Goal: Information Seeking & Learning: Learn about a topic

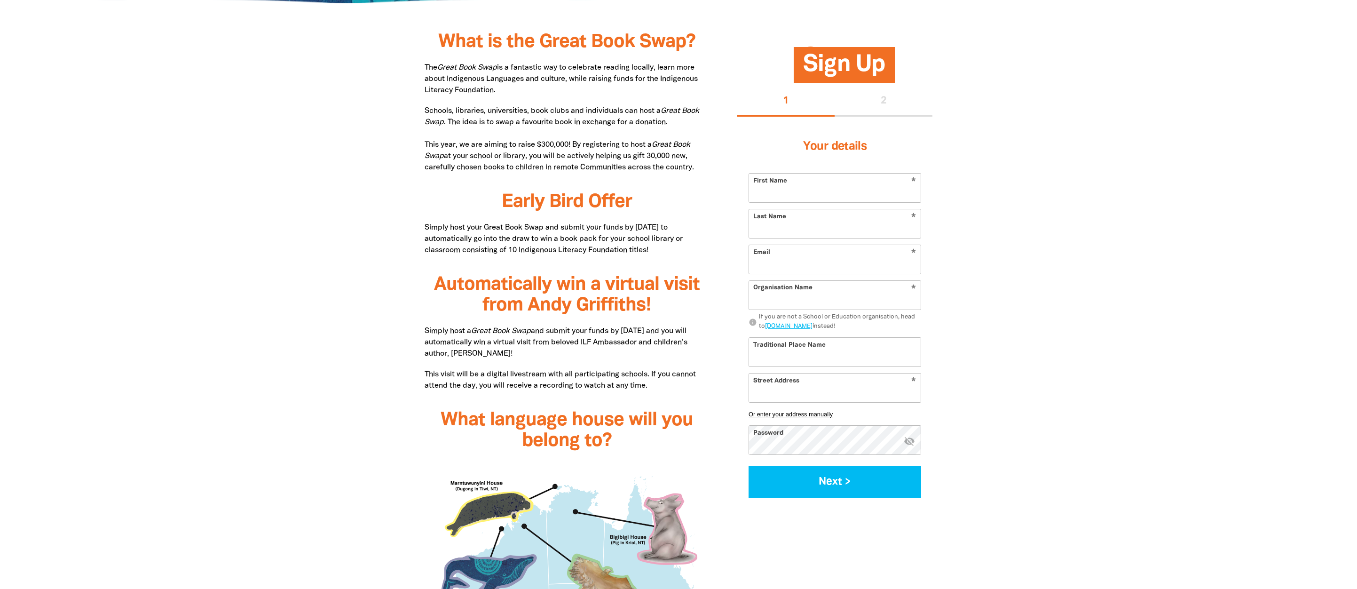
scroll to position [470, 0]
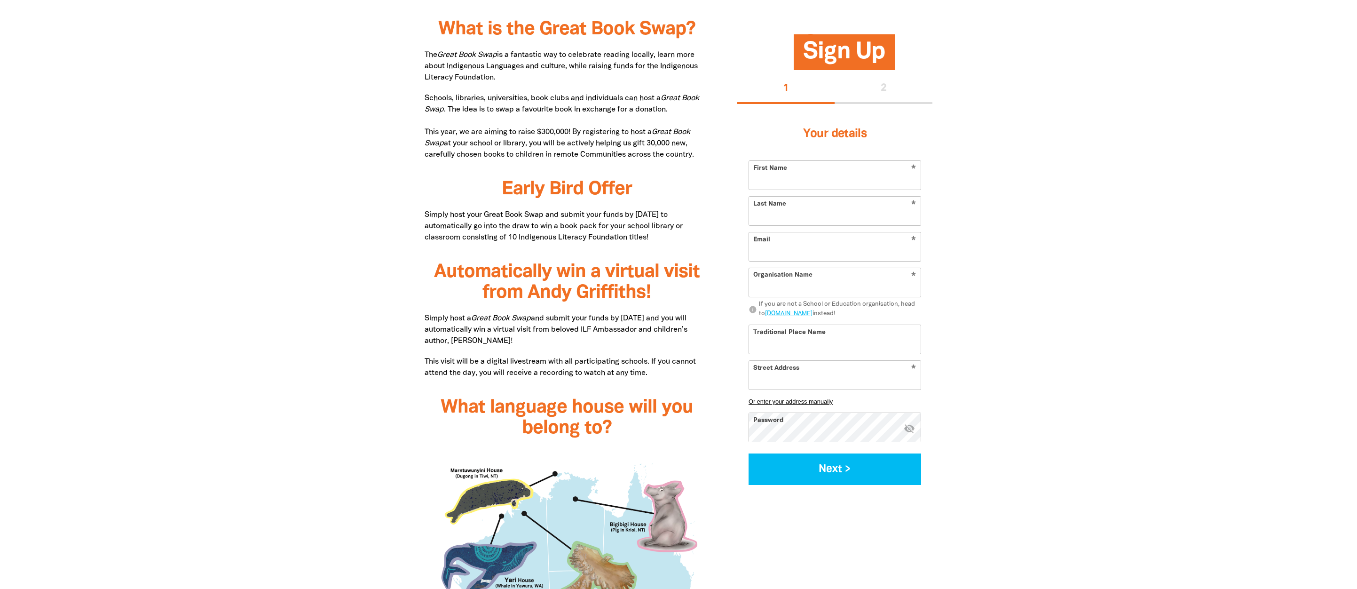
scroll to position [423, 0]
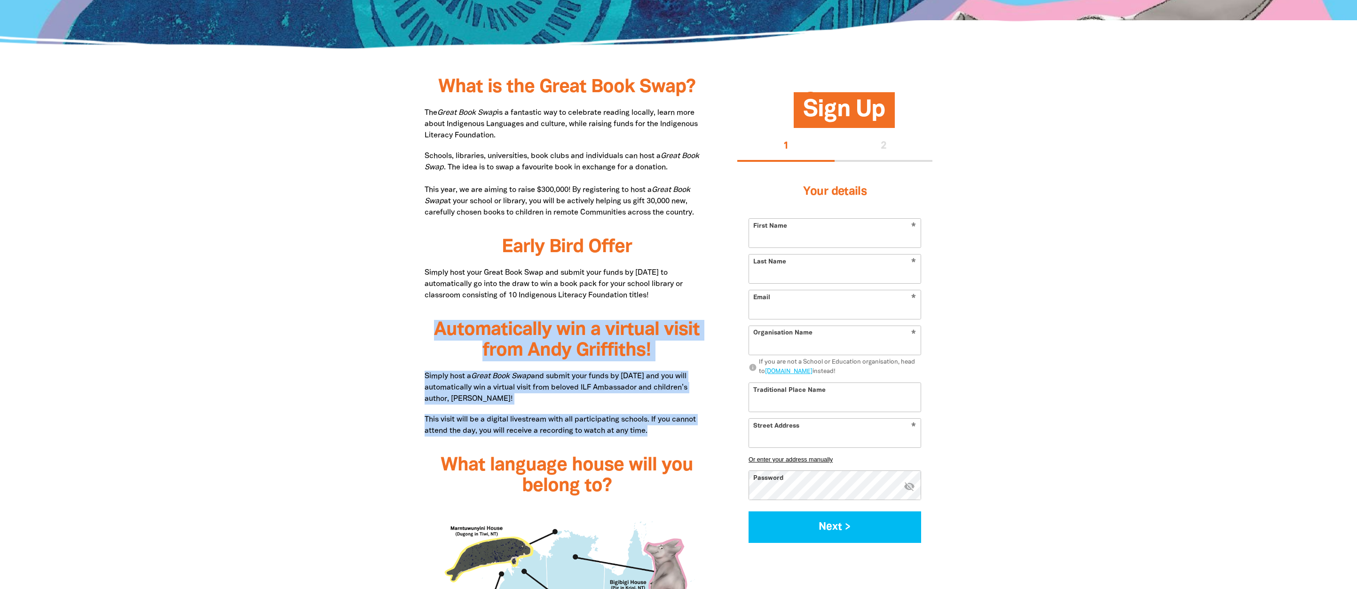
drag, startPoint x: 408, startPoint y: 336, endPoint x: 682, endPoint y: 425, distance: 288.2
click at [682, 425] on div "What is the Great Book Swap? The Great Book Swap is a fantastic way to celebrat…" at bounding box center [678, 597] width 564 height 1023
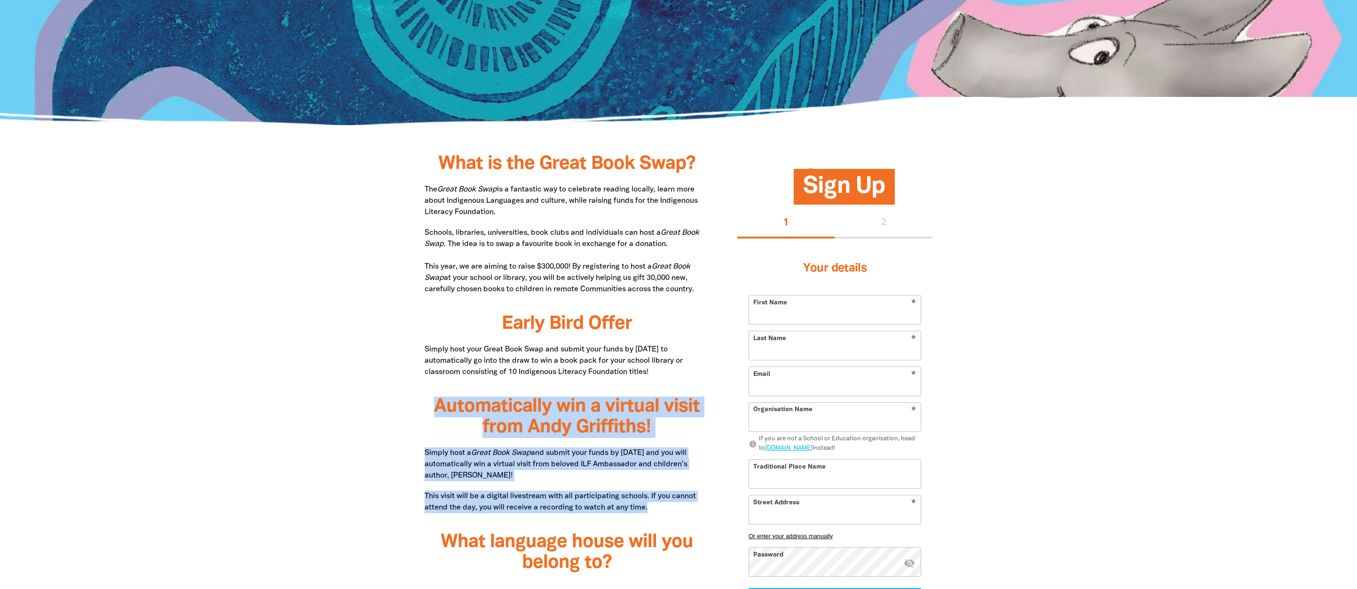
scroll to position [470, 0]
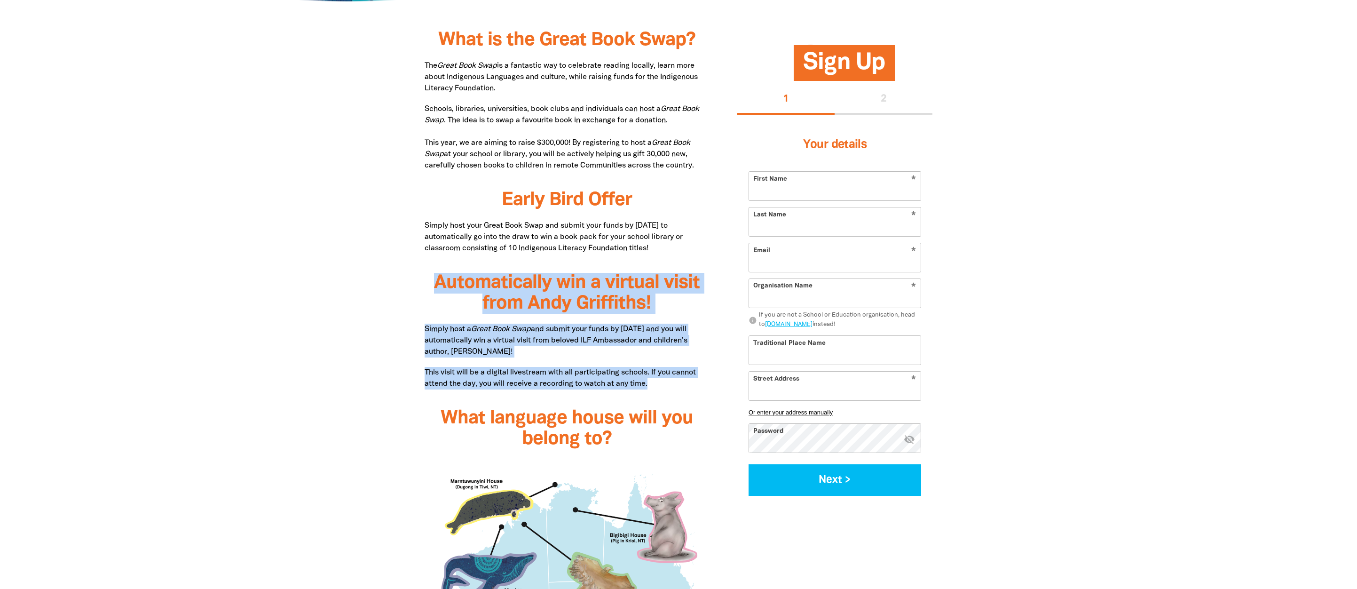
click at [629, 370] on p "This visit will be a digital livestream with all participating schools. If you …" at bounding box center [566, 378] width 284 height 23
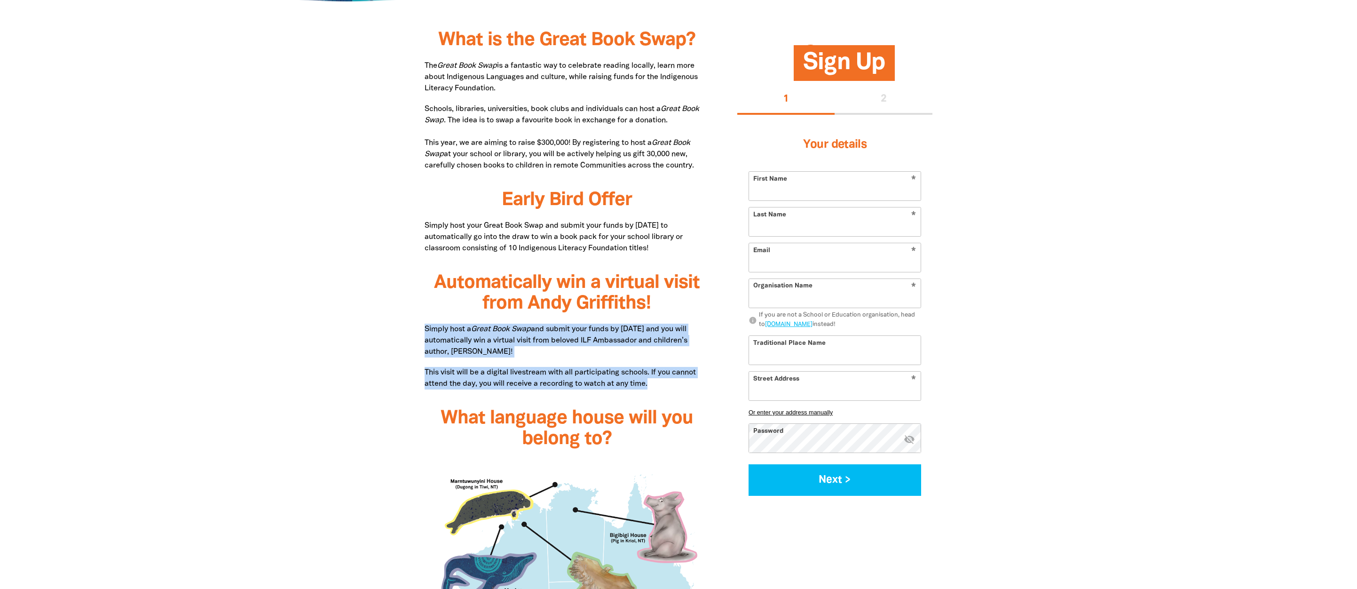
drag, startPoint x: 423, startPoint y: 329, endPoint x: 670, endPoint y: 380, distance: 253.0
click at [670, 380] on div "What is the Great Book Swap? The Great Book Swap is a fantastic way to celebrat…" at bounding box center [566, 551] width 313 height 1005
